Goal: Transaction & Acquisition: Purchase product/service

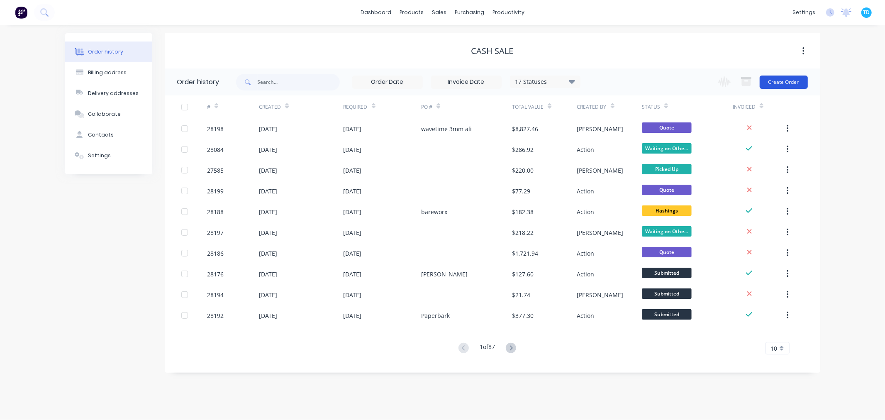
click at [780, 80] on button "Create Order" at bounding box center [783, 81] width 48 height 13
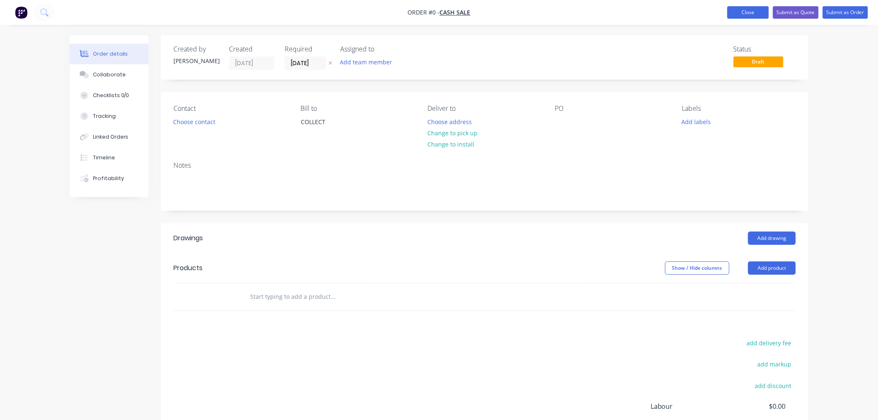
click at [751, 14] on button "Close" at bounding box center [747, 12] width 41 height 12
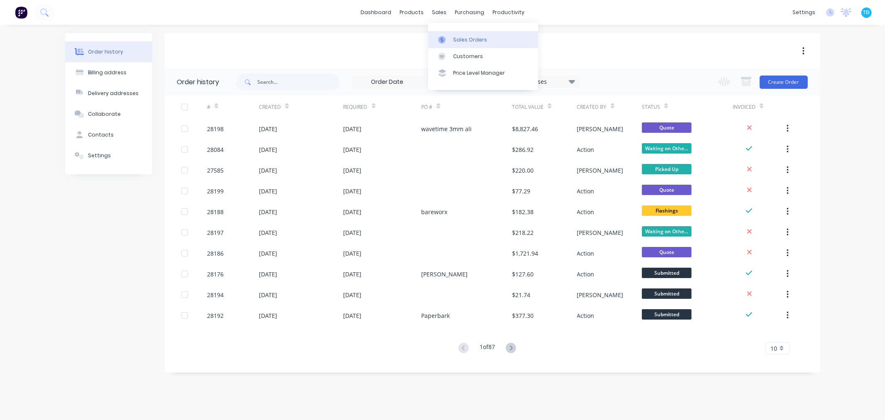
click at [449, 34] on link "Sales Orders" at bounding box center [483, 39] width 110 height 17
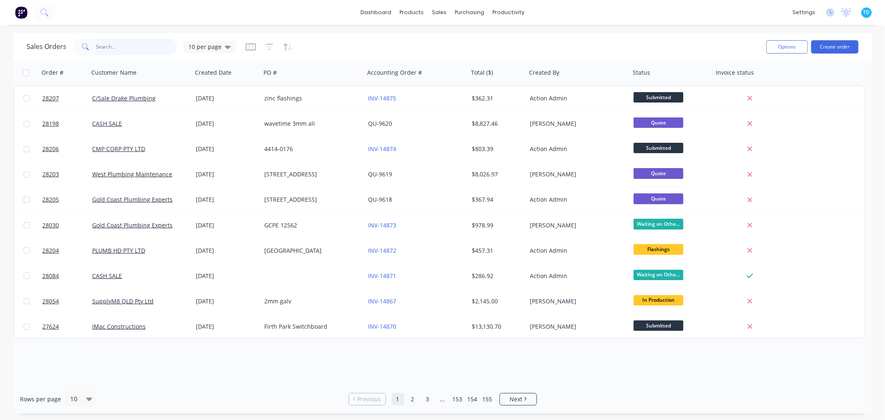
click at [120, 46] on input "text" at bounding box center [136, 47] width 81 height 17
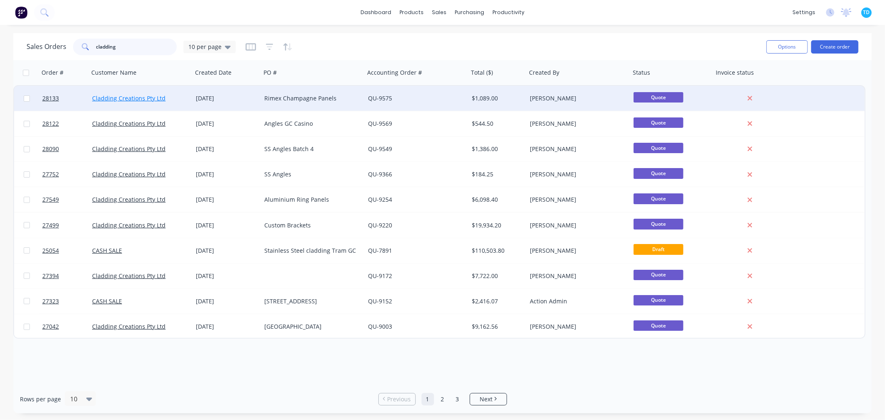
type input "cladding"
click at [144, 100] on link "Cladding Creations Pty Ltd" at bounding box center [128, 98] width 73 height 8
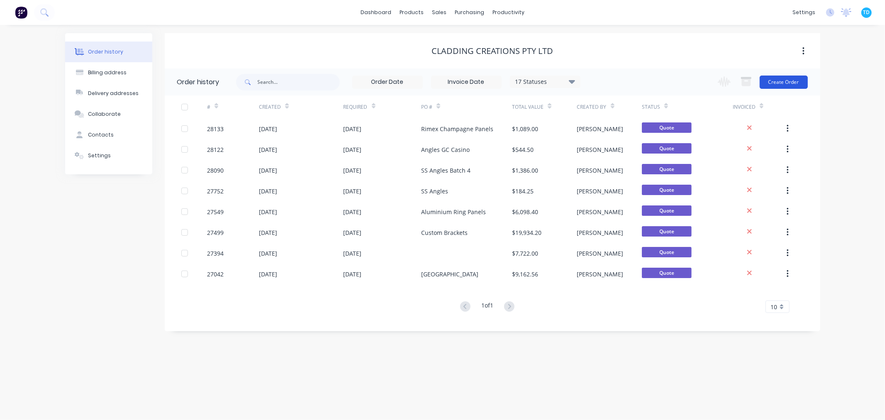
click at [805, 81] on button "Create Order" at bounding box center [783, 81] width 48 height 13
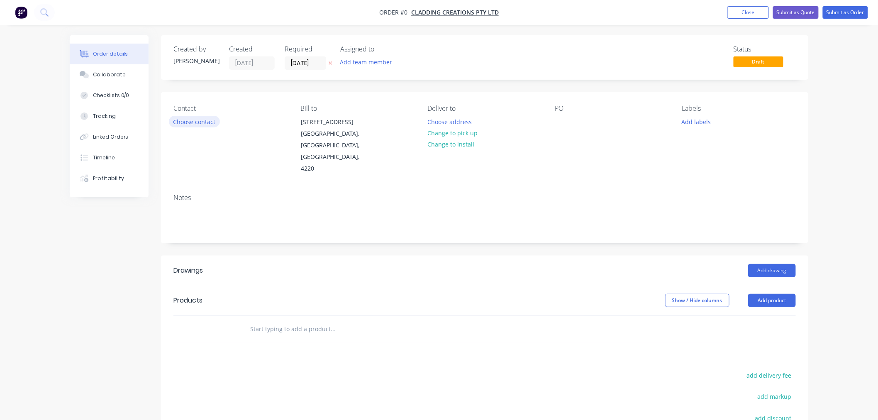
click at [198, 119] on button "Choose contact" at bounding box center [194, 121] width 51 height 11
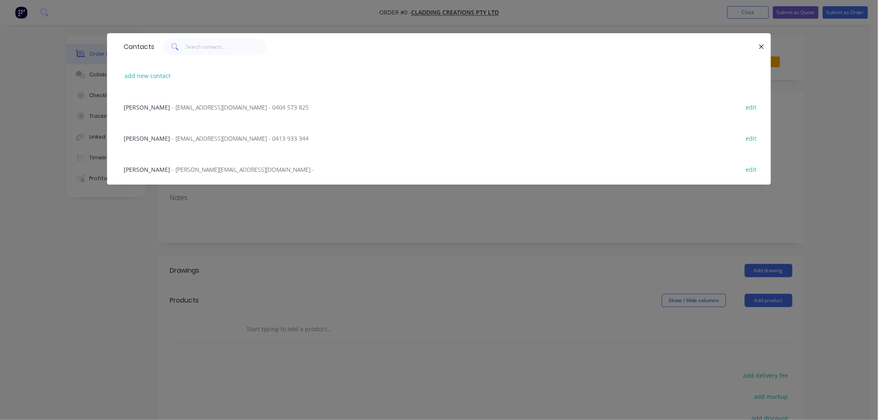
click at [187, 171] on span "- mariano@claddingcreations.com.au -" at bounding box center [243, 169] width 142 height 8
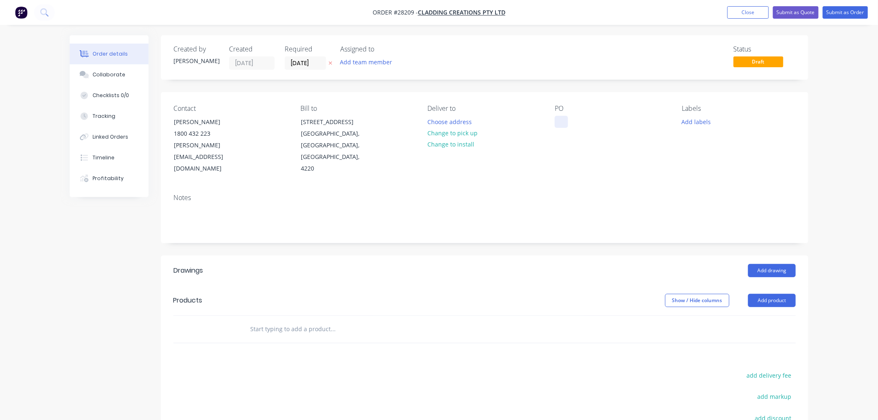
click at [563, 123] on div at bounding box center [561, 122] width 13 height 12
click at [595, 159] on div "PO Brackets" at bounding box center [612, 140] width 114 height 70
click at [773, 294] on button "Add product" at bounding box center [772, 300] width 48 height 13
click at [747, 332] on div "Basic product" at bounding box center [756, 338] width 64 height 12
click at [113, 78] on div "Collaborate" at bounding box center [109, 74] width 33 height 7
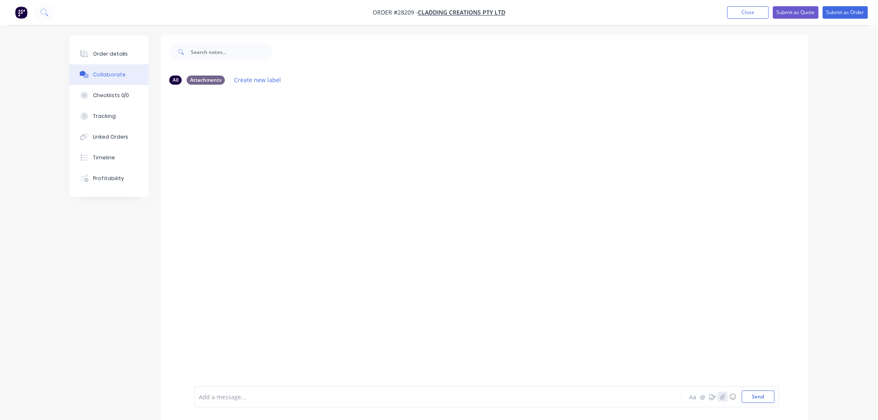
click at [722, 399] on icon "button" at bounding box center [722, 397] width 5 height 6
click at [768, 395] on button "Send" at bounding box center [758, 396] width 33 height 12
click at [118, 53] on div "Order details" at bounding box center [110, 53] width 35 height 7
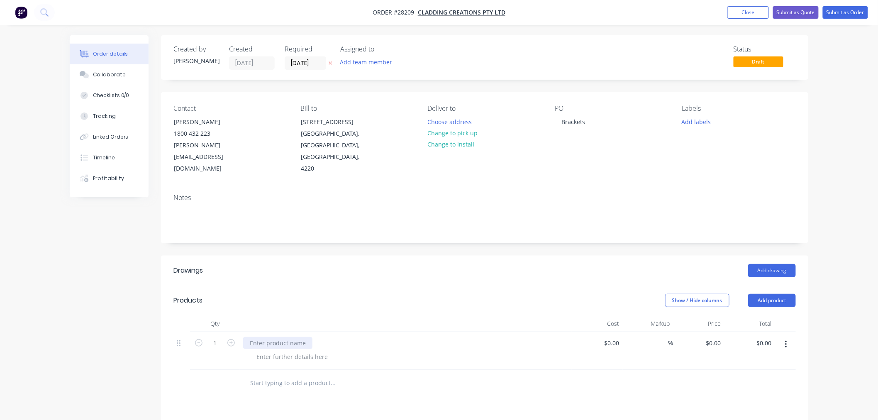
click at [284, 337] on div at bounding box center [277, 343] width 69 height 12
click at [377, 375] on input "text" at bounding box center [333, 383] width 166 height 17
click at [286, 337] on div "Custom Brac\kets" at bounding box center [274, 343] width 62 height 12
click at [217, 337] on input "1" at bounding box center [215, 343] width 22 height 12
type input "110"
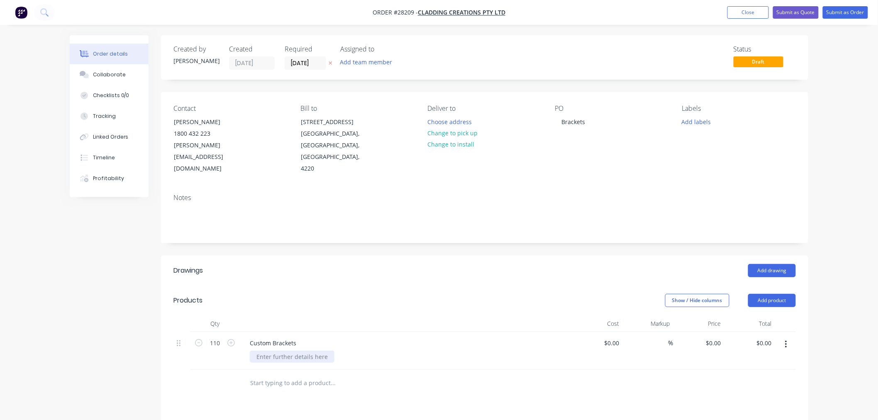
click at [275, 350] on div at bounding box center [292, 356] width 85 height 12
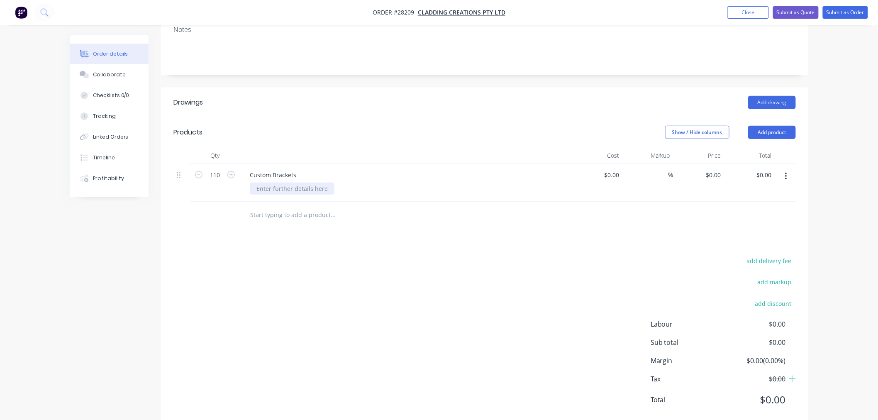
scroll to position [177, 0]
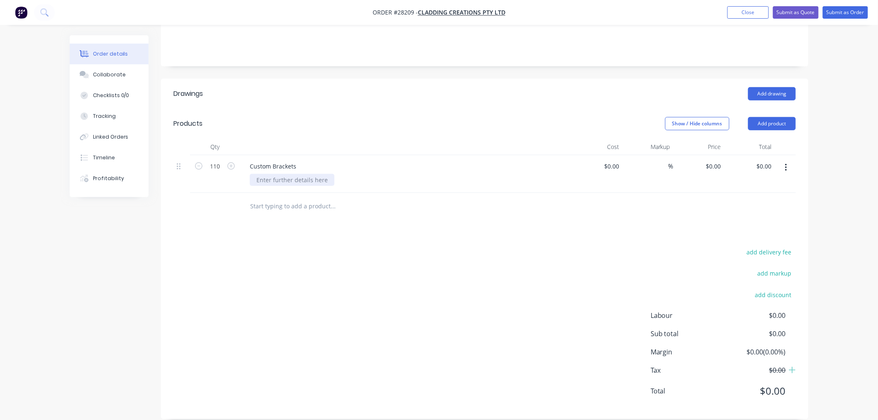
click at [269, 174] on div at bounding box center [292, 180] width 85 height 12
click at [361, 174] on div "100 x 10mm Flatbar welded to 50 x 50 channel with 3 x 12mm holes as per supplie…" at bounding box center [387, 180] width 274 height 12
click at [383, 174] on div "100 x 10mm Flatbar welded to 50 x 50 channel with 3 x 12mm holes as per supplie…" at bounding box center [387, 180] width 274 height 12
click at [385, 174] on div "100 x 10mm Flatbar welded to 50 x 50 channel @ 200mm long with 3 x 12mm holes a…" at bounding box center [409, 180] width 319 height 12
click at [515, 225] on div "Drawings Add drawing Products Show / Hide columns Add product Qty Cost Markup P…" at bounding box center [484, 249] width 647 height 340
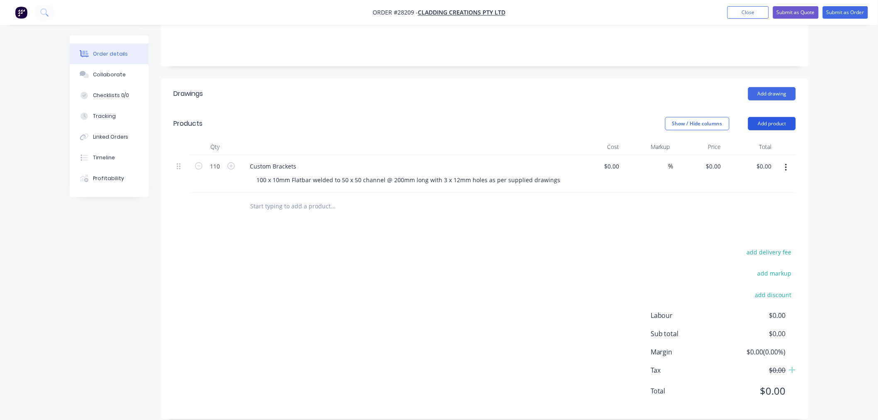
click at [769, 117] on button "Add product" at bounding box center [772, 123] width 48 height 13
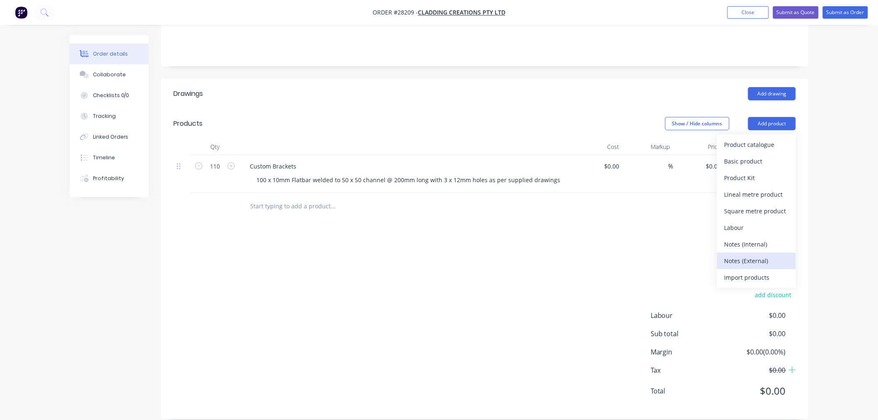
click at [748, 255] on div "Notes (External)" at bounding box center [756, 261] width 64 height 12
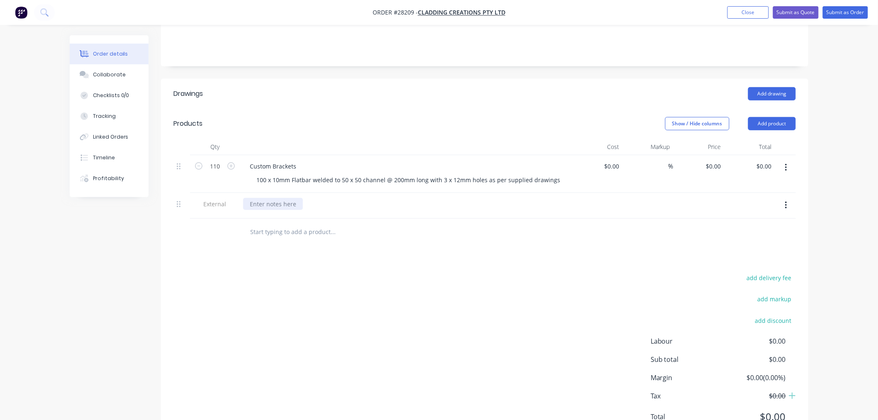
click at [268, 198] on div at bounding box center [273, 204] width 60 height 12
click at [374, 252] on div "Drawings Add drawing Products Show / Hide columns Add product Qty Cost Markup P…" at bounding box center [484, 262] width 647 height 366
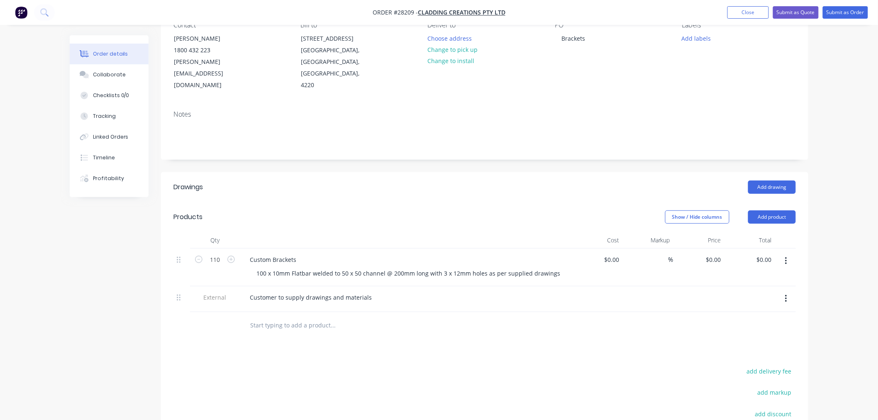
scroll to position [0, 0]
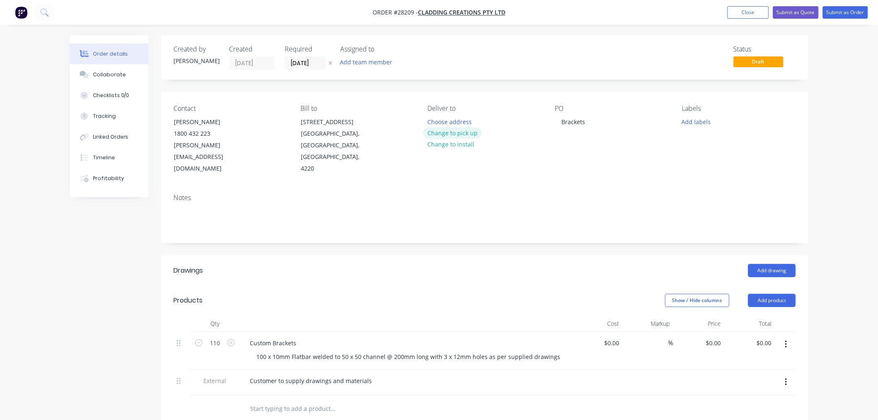
click at [455, 134] on button "Change to pick up" at bounding box center [452, 132] width 59 height 11
click at [619, 337] on input at bounding box center [612, 343] width 19 height 12
type input "$185.00"
type input "$20,350.00"
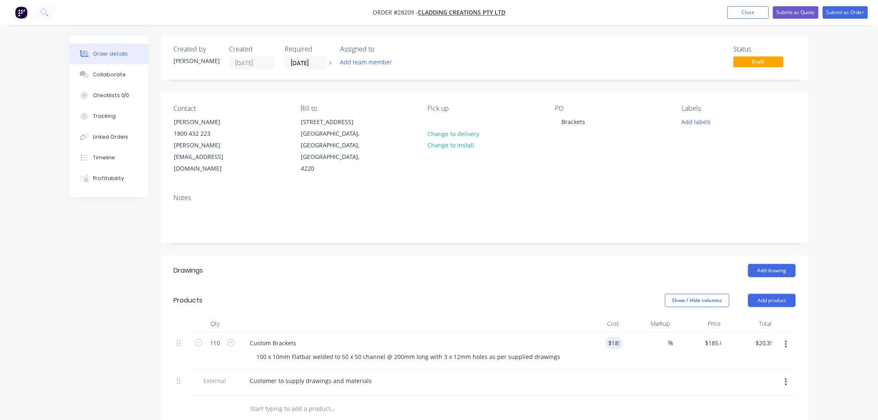
click at [649, 370] on div at bounding box center [648, 383] width 51 height 26
click at [664, 337] on input at bounding box center [664, 343] width 10 height 12
click at [609, 337] on input "185" at bounding box center [610, 343] width 26 height 12
type input "$125.00"
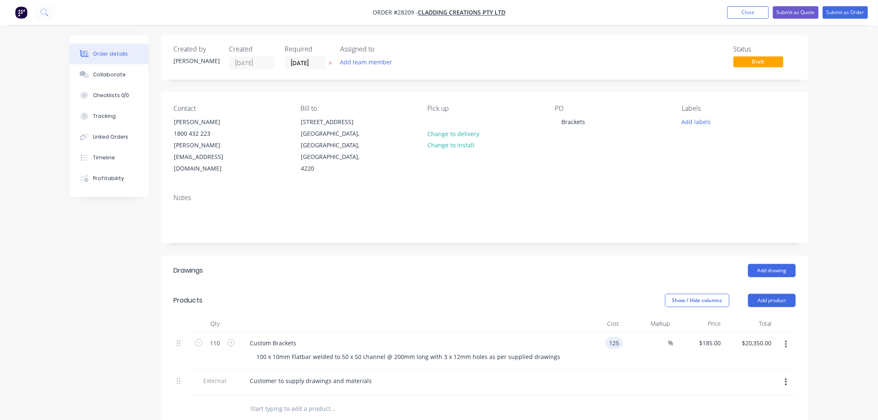
type input "$13,750.00"
click at [619, 355] on div "$125.00 $125.00" at bounding box center [597, 351] width 51 height 38
click at [664, 337] on input at bounding box center [664, 343] width 10 height 12
type input "50"
type input "$187.50"
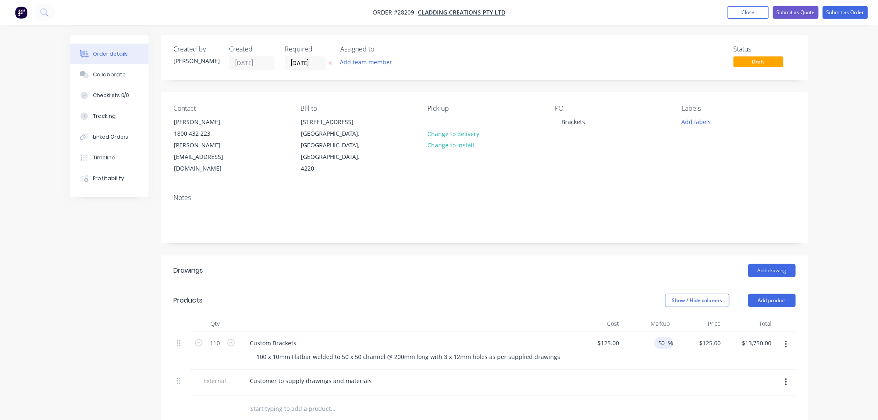
type input "$20,625.00"
click at [679, 382] on div at bounding box center [698, 383] width 51 height 26
click at [607, 337] on div "125 $125.00" at bounding box center [608, 343] width 29 height 12
type input "$145.00"
type input "$217.50"
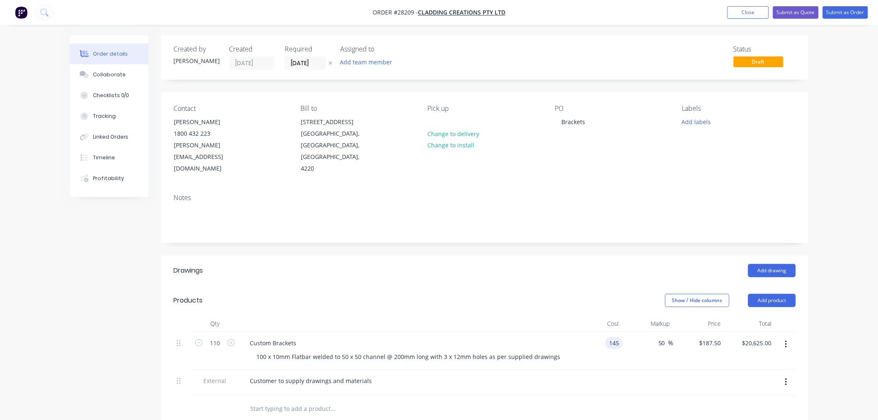
type input "$23,925.00"
click at [642, 370] on div at bounding box center [648, 383] width 51 height 26
click at [610, 337] on input "145" at bounding box center [610, 343] width 26 height 12
type input "$155.00"
type input "$232.50"
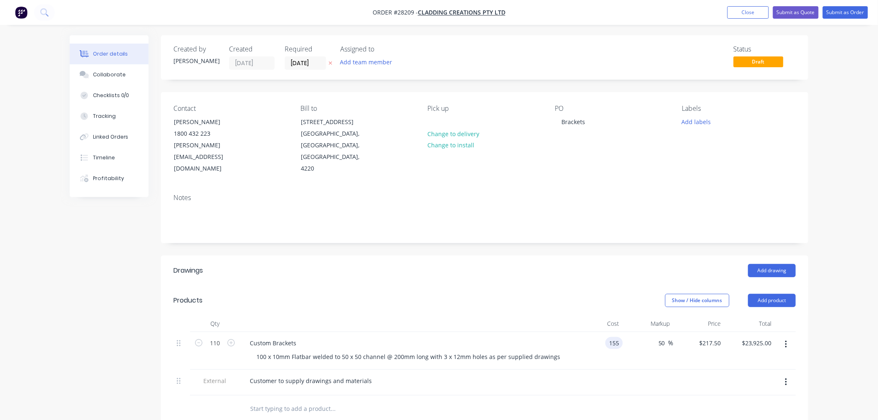
type input "$25,575.00"
click at [693, 405] on div at bounding box center [484, 408] width 622 height 27
click at [808, 11] on button "Submit as Quote" at bounding box center [796, 12] width 46 height 12
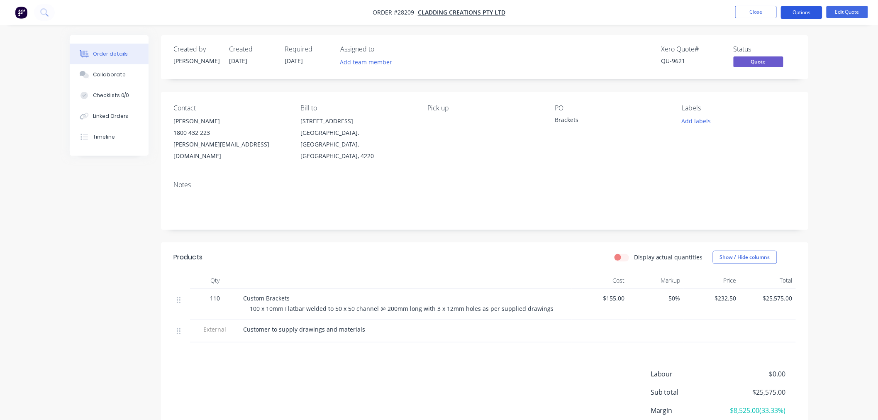
click at [794, 11] on button "Options" at bounding box center [801, 12] width 41 height 13
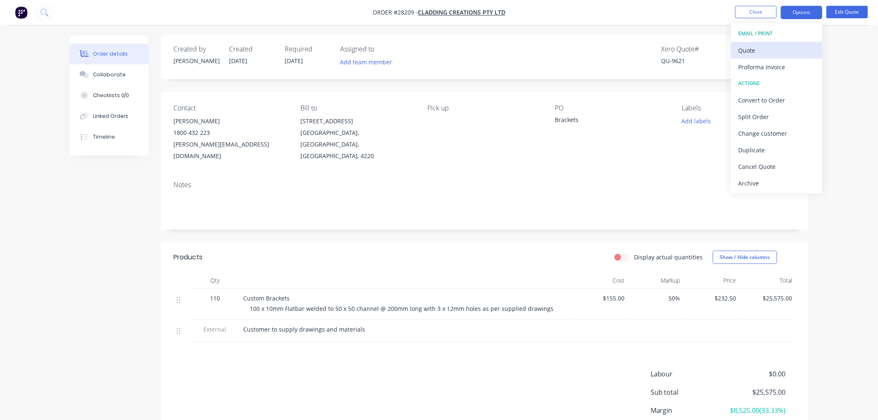
click at [774, 51] on div "Quote" at bounding box center [776, 50] width 76 height 12
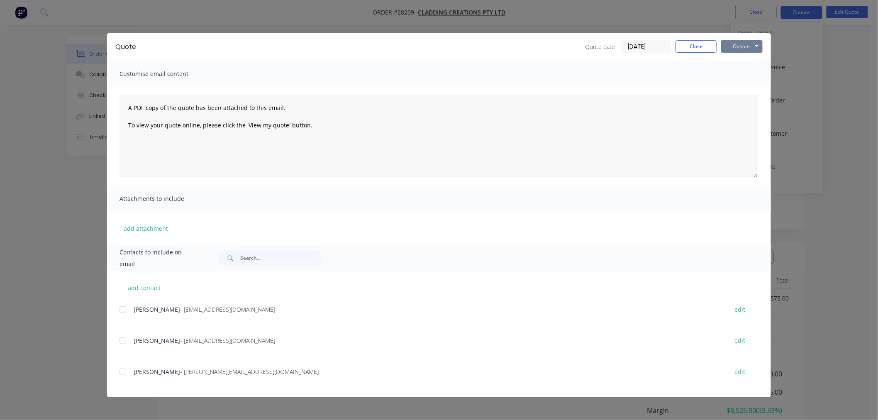
click at [751, 40] on button "Options" at bounding box center [741, 46] width 41 height 12
click at [746, 75] on button "Print" at bounding box center [747, 75] width 53 height 14
click at [700, 45] on button "Close" at bounding box center [695, 46] width 41 height 12
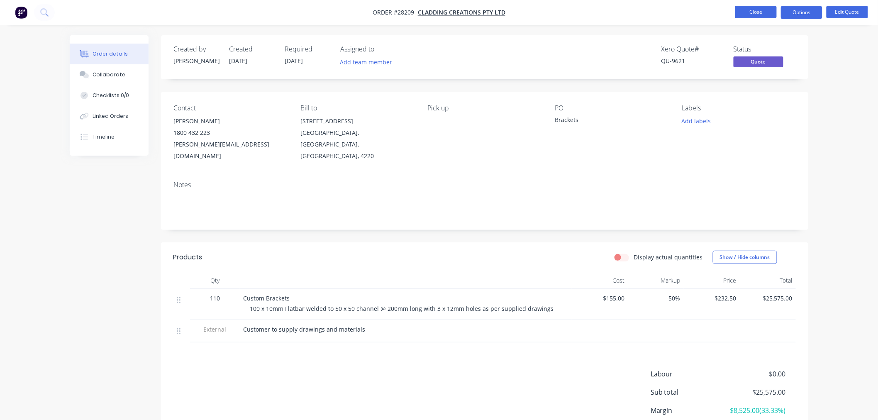
click at [748, 11] on button "Close" at bounding box center [755, 12] width 41 height 12
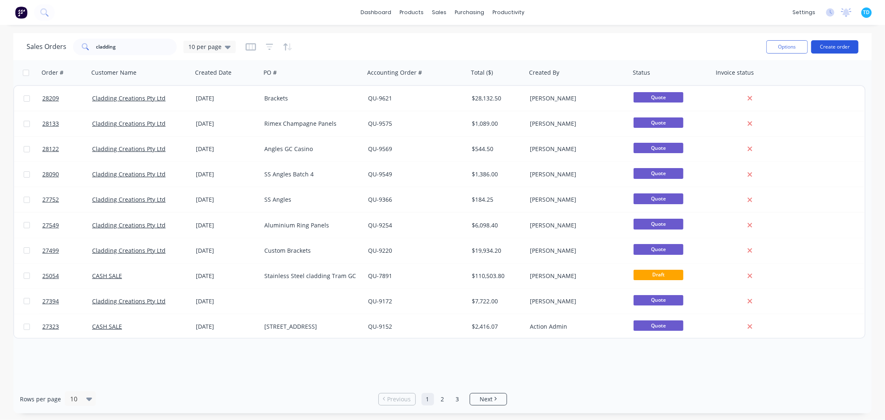
click at [836, 47] on button "Create order" at bounding box center [834, 46] width 47 height 13
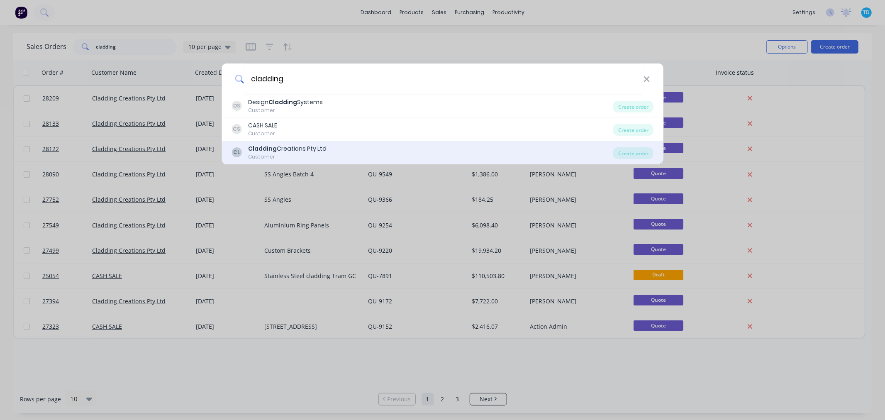
type input "cladding"
click at [297, 147] on div "Cladding Creations Pty Ltd" at bounding box center [287, 148] width 78 height 9
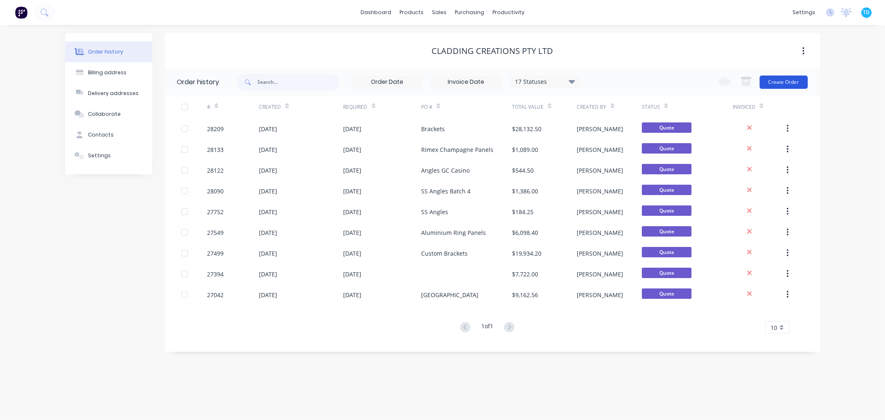
click at [791, 81] on button "Create Order" at bounding box center [783, 81] width 48 height 13
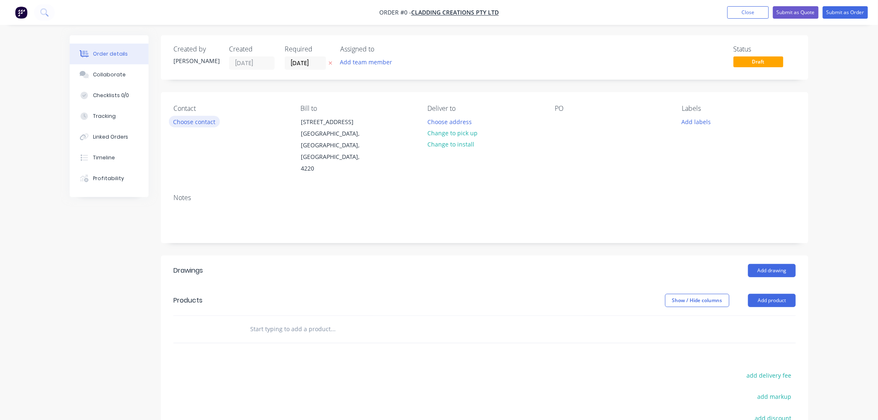
click at [212, 122] on button "Choose contact" at bounding box center [194, 121] width 51 height 11
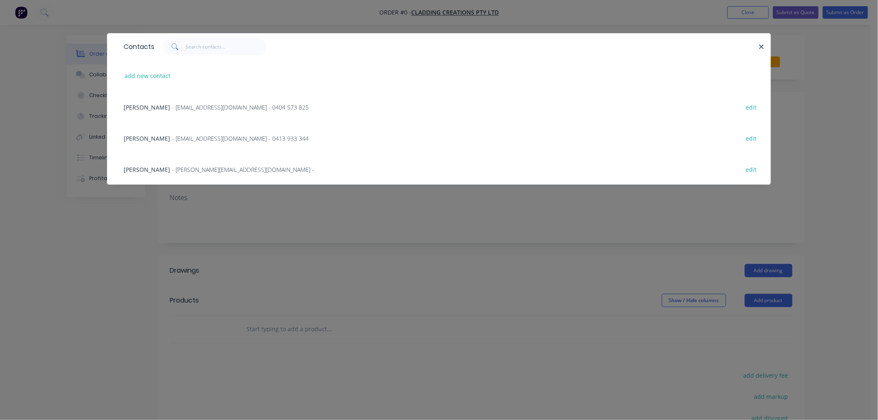
click at [155, 139] on span "Tomas Bianchi" at bounding box center [147, 138] width 46 height 8
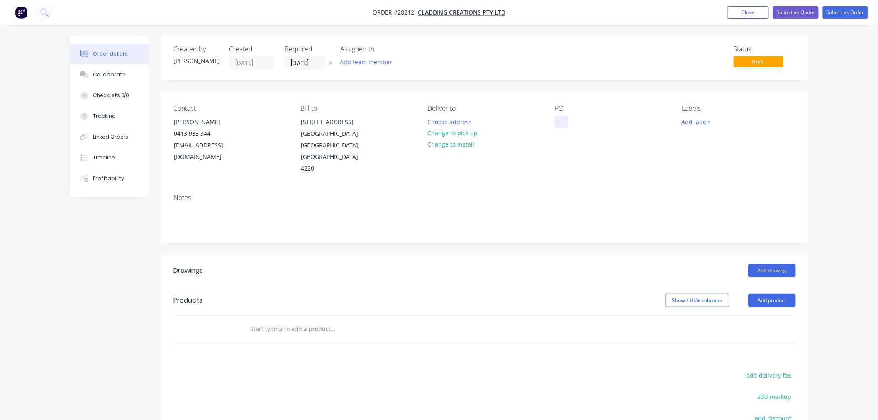
click at [567, 121] on div at bounding box center [561, 122] width 13 height 12
click at [599, 119] on div "Project 2449" at bounding box center [578, 122] width 47 height 12
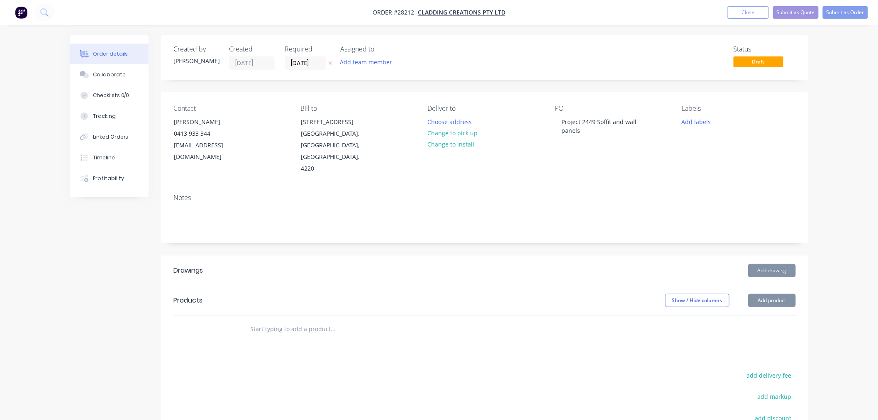
click at [621, 194] on div "Notes" at bounding box center [484, 198] width 622 height 8
click at [764, 294] on button "Add product" at bounding box center [772, 300] width 48 height 13
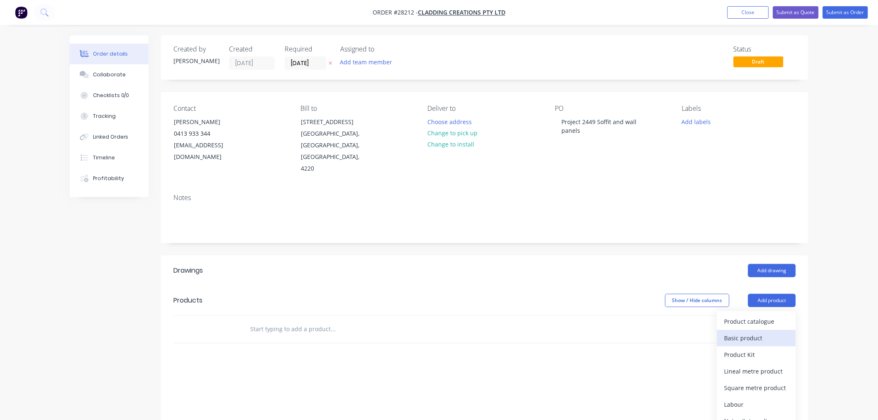
click at [752, 332] on div "Basic product" at bounding box center [756, 338] width 64 height 12
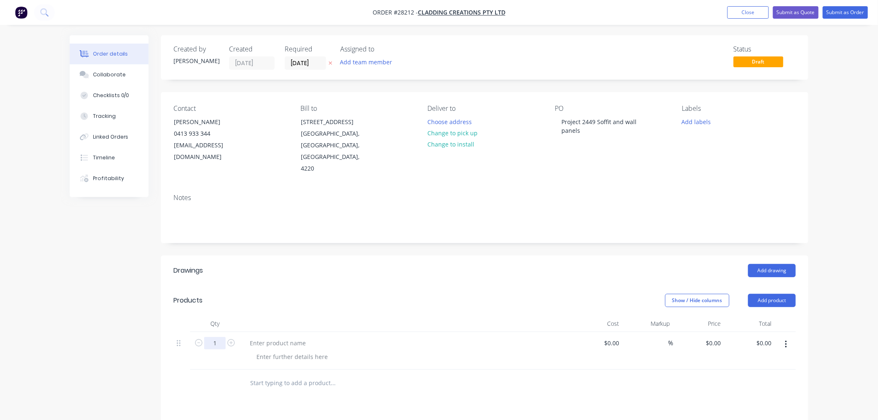
click at [221, 337] on input "1" at bounding box center [215, 343] width 22 height 12
type input "12"
click at [287, 350] on div at bounding box center [292, 356] width 85 height 12
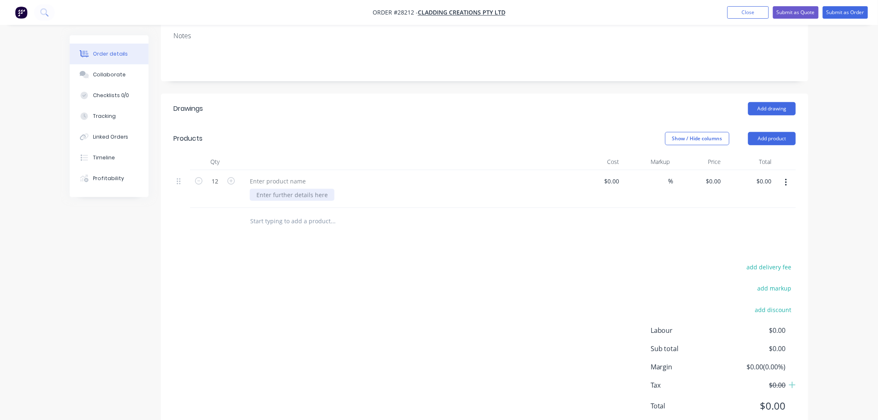
scroll to position [177, 0]
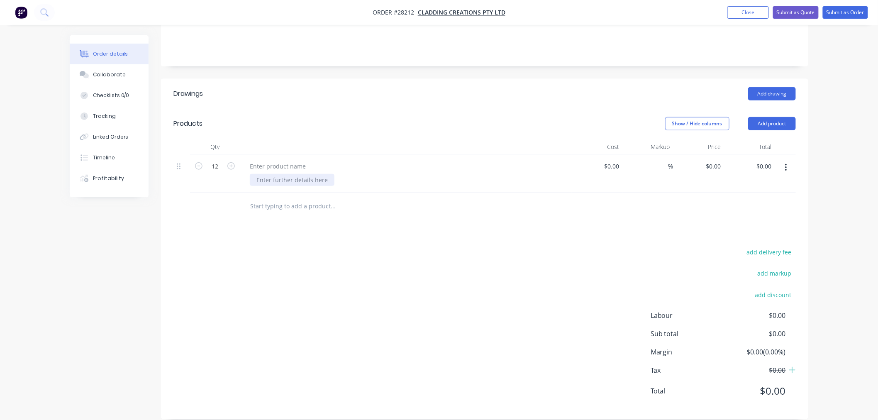
click at [268, 174] on div at bounding box center [292, 180] width 85 height 12
click at [341, 174] on div "6 x wall panles and 6 x Soffit panles - 1.2mm Rimes cut, notch and folded as pe…" at bounding box center [390, 180] width 280 height 12
click at [345, 174] on div "6 x wall panles and 6 x Soffit panles - 1.2mm Rimes cut, notch and folded as pe…" at bounding box center [390, 180] width 280 height 12
click at [352, 193] on div at bounding box center [389, 206] width 299 height 27
click at [350, 174] on div "6 x wall panles and 6 x Soffit panles - 1.2mm Rimes cut, notch and folded as pe…" at bounding box center [390, 180] width 280 height 12
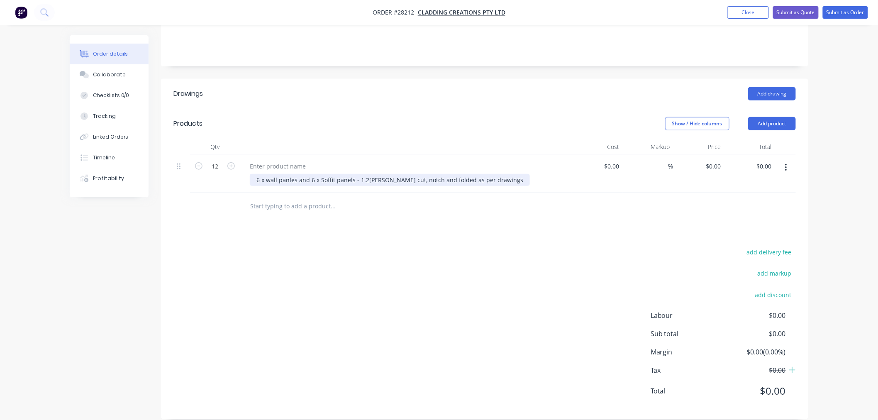
click at [295, 174] on div "6 x wall panles and 6 x Soffit panels - 1.2mm Rimes cut, notch and folded as pe…" at bounding box center [390, 180] width 280 height 12
click at [398, 224] on div "Drawings Add drawing Products Show / Hide columns Add product Qty Cost Markup P…" at bounding box center [484, 249] width 647 height 340
click at [293, 160] on div at bounding box center [277, 166] width 69 height 12
click at [367, 219] on div "Drawings Add drawing Products Show / Hide columns Add product Qty Cost Markup P…" at bounding box center [484, 249] width 647 height 340
click at [614, 160] on input at bounding box center [612, 166] width 19 height 12
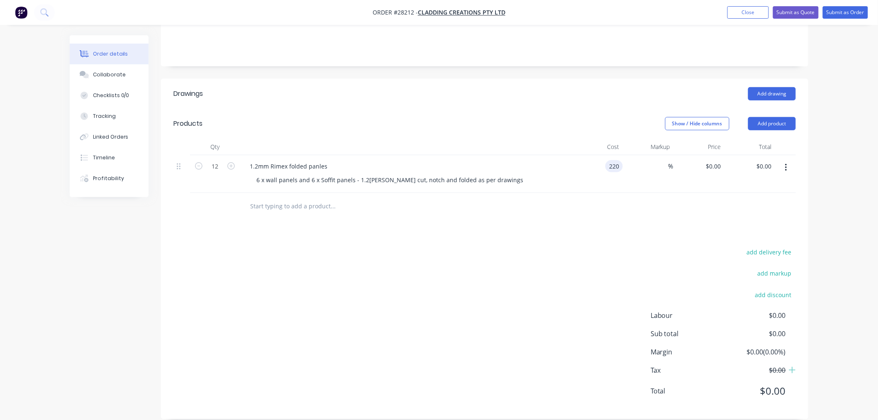
type input "$220.00"
type input "$2,640.00"
click at [611, 193] on div at bounding box center [484, 206] width 622 height 27
click at [664, 160] on input at bounding box center [664, 166] width 10 height 12
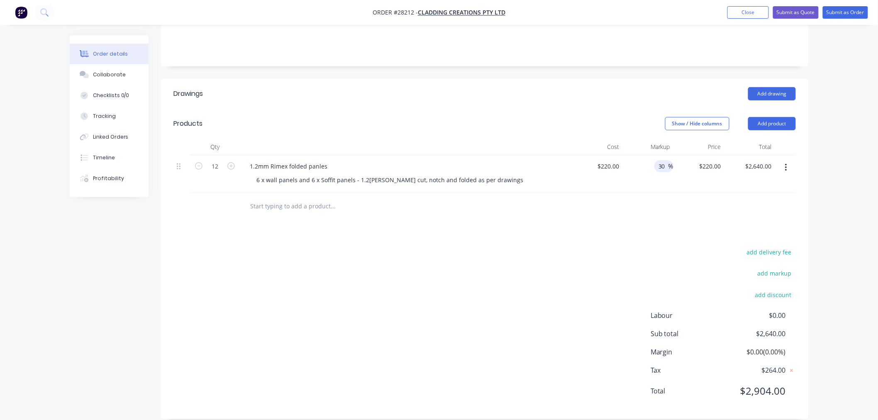
type input "30"
type input "$286.00"
type input "$3,432.00"
click at [657, 207] on div at bounding box center [484, 206] width 622 height 27
click at [664, 160] on input "30" at bounding box center [662, 166] width 11 height 12
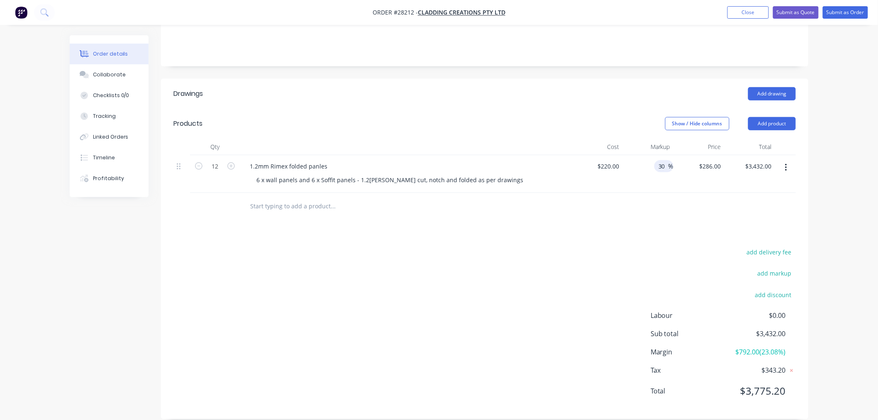
type input "3"
type input "50"
type input "$330.00"
type input "$3,960.00"
click at [635, 226] on div "Drawings Add drawing Products Show / Hide columns Add product Qty Cost Markup P…" at bounding box center [484, 249] width 647 height 340
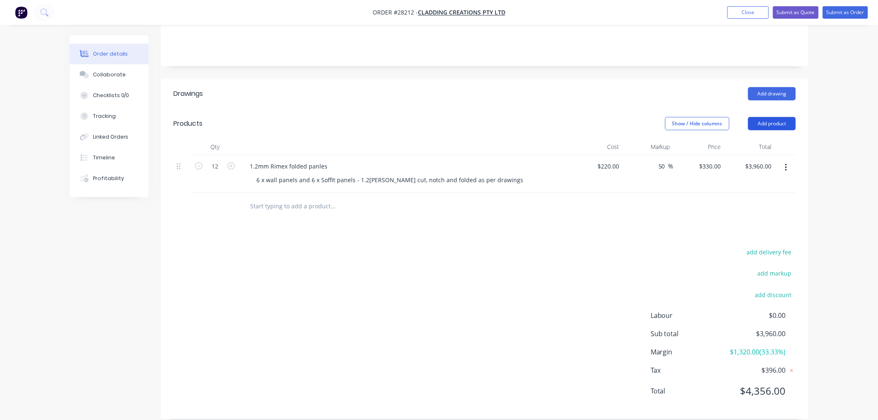
click at [766, 117] on button "Add product" at bounding box center [772, 123] width 48 height 13
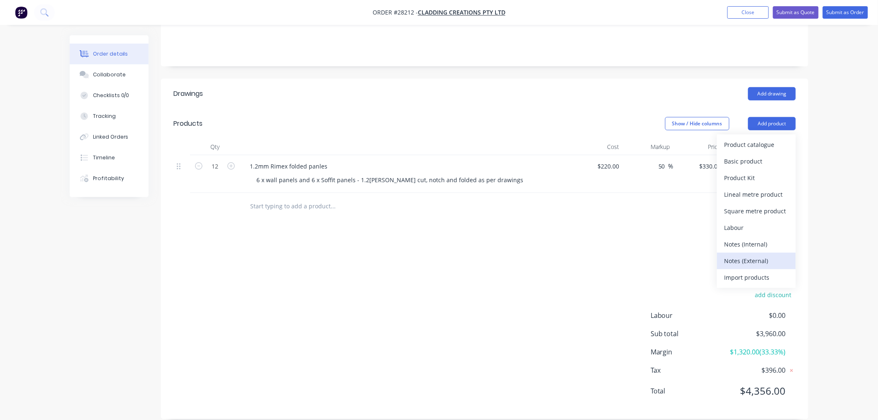
click at [758, 255] on div "Notes (External)" at bounding box center [756, 261] width 64 height 12
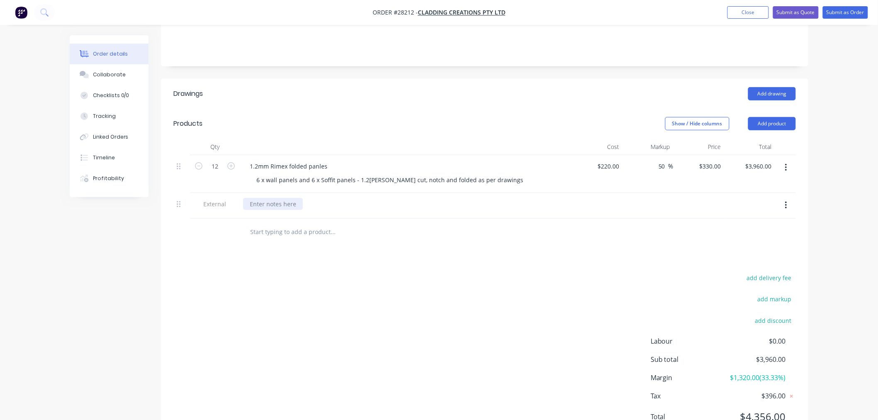
click at [288, 198] on div at bounding box center [273, 204] width 60 height 12
click at [395, 224] on input "text" at bounding box center [333, 232] width 166 height 17
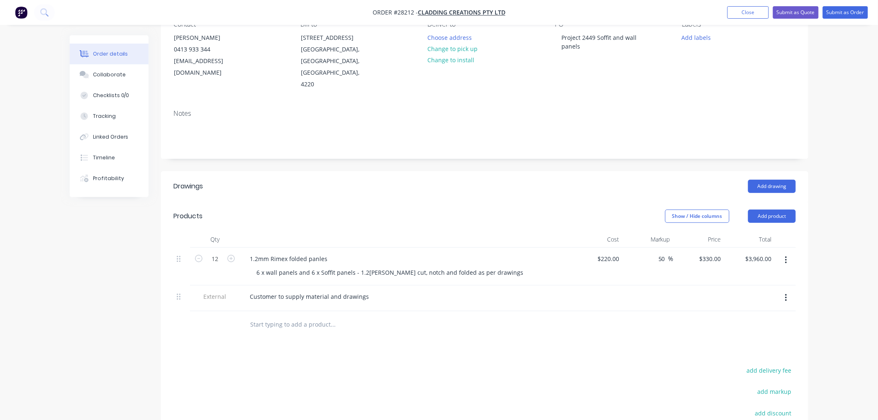
scroll to position [39, 0]
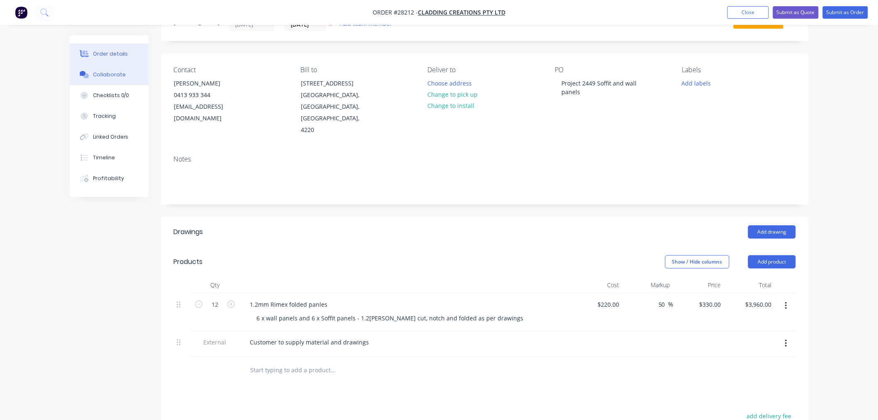
click at [107, 75] on div "Collaborate" at bounding box center [109, 74] width 33 height 7
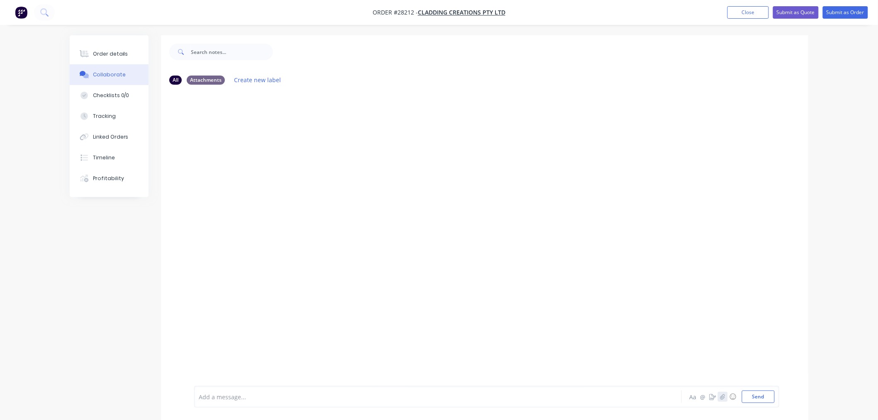
click at [724, 398] on icon "button" at bounding box center [722, 397] width 5 height 6
click at [756, 397] on button "Send" at bounding box center [758, 396] width 33 height 12
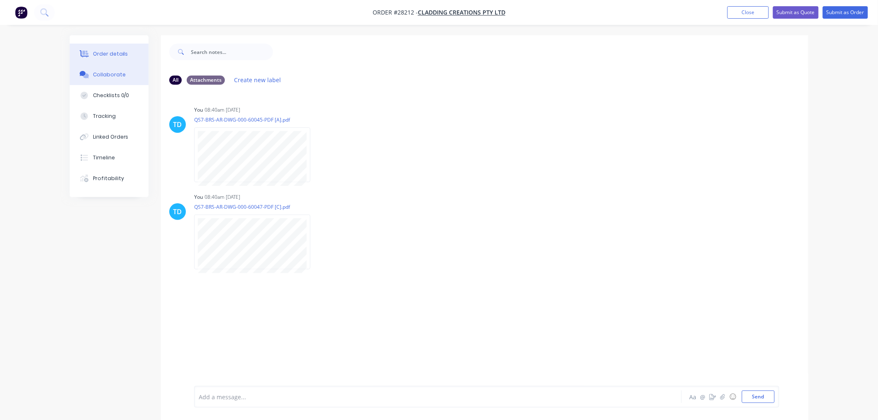
click at [122, 53] on div "Order details" at bounding box center [110, 53] width 35 height 7
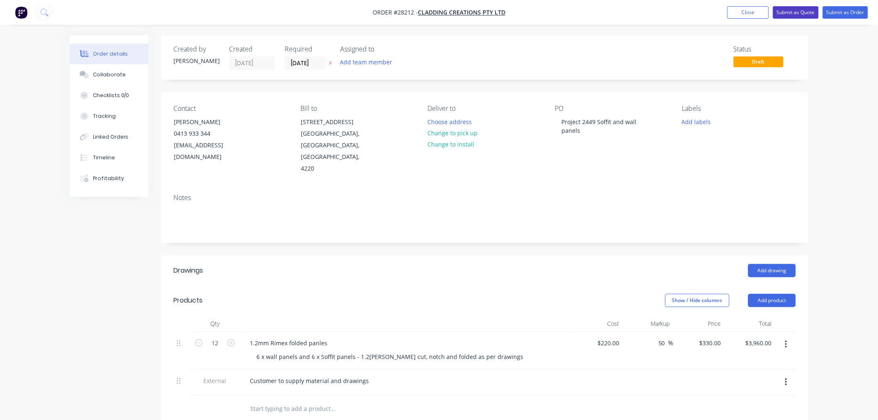
click at [798, 11] on button "Submit as Quote" at bounding box center [796, 12] width 46 height 12
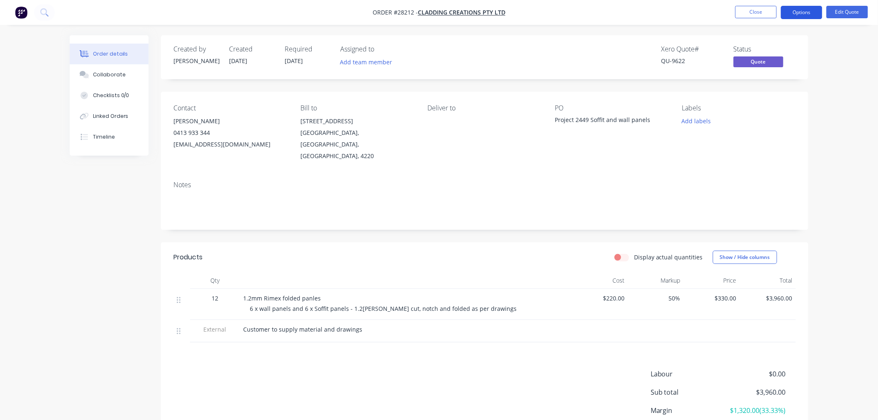
click at [816, 10] on button "Options" at bounding box center [801, 12] width 41 height 13
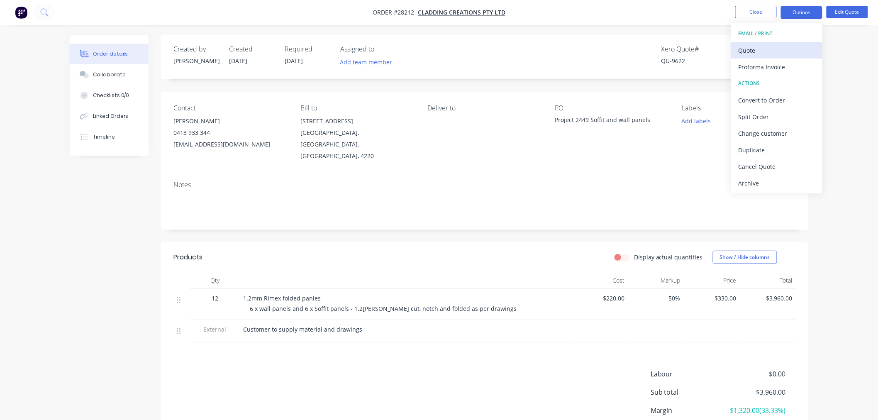
click at [777, 55] on div "Quote" at bounding box center [776, 50] width 76 height 12
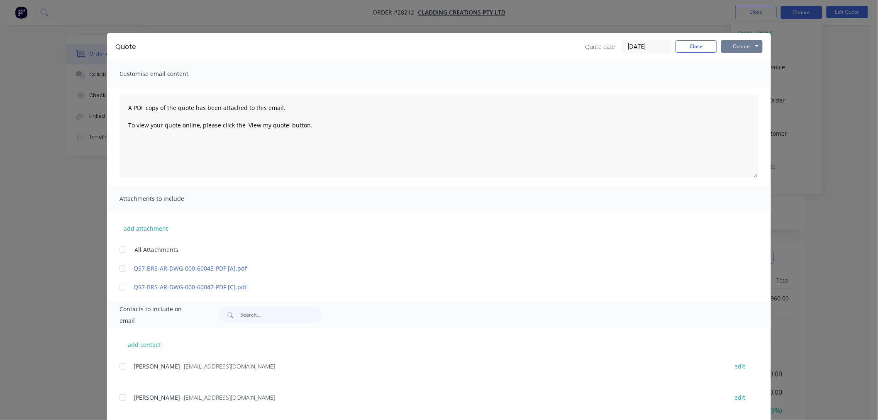
click at [738, 45] on button "Options" at bounding box center [741, 46] width 41 height 12
click at [736, 72] on button "Print" at bounding box center [747, 75] width 53 height 14
drag, startPoint x: 685, startPoint y: 44, endPoint x: 742, endPoint y: 37, distance: 57.6
click at [686, 44] on button "Close" at bounding box center [695, 46] width 41 height 12
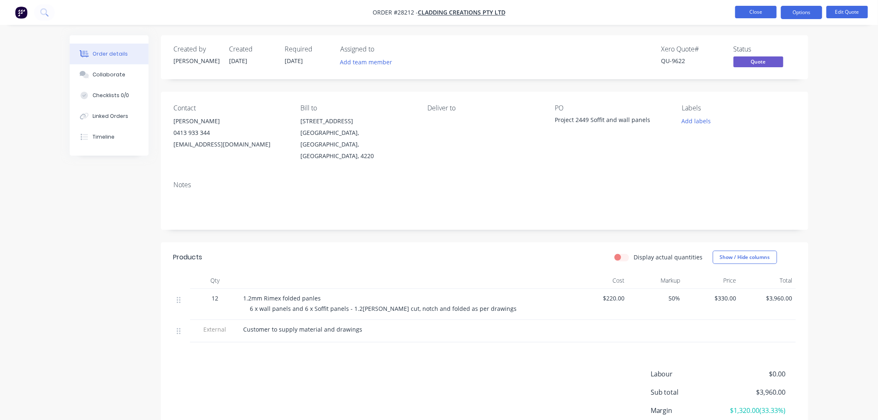
click at [760, 11] on button "Close" at bounding box center [755, 12] width 41 height 12
